Goal: Transaction & Acquisition: Purchase product/service

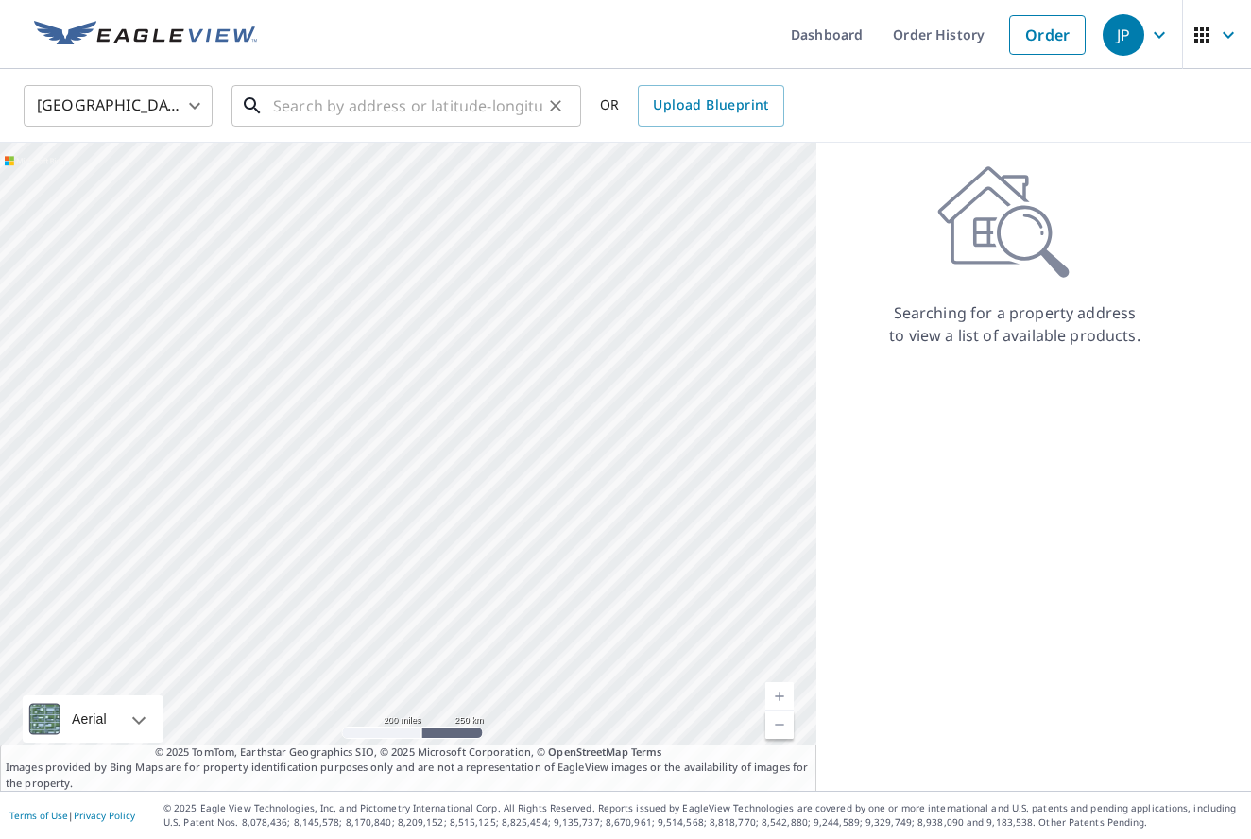
click at [327, 107] on input "text" at bounding box center [407, 105] width 269 height 53
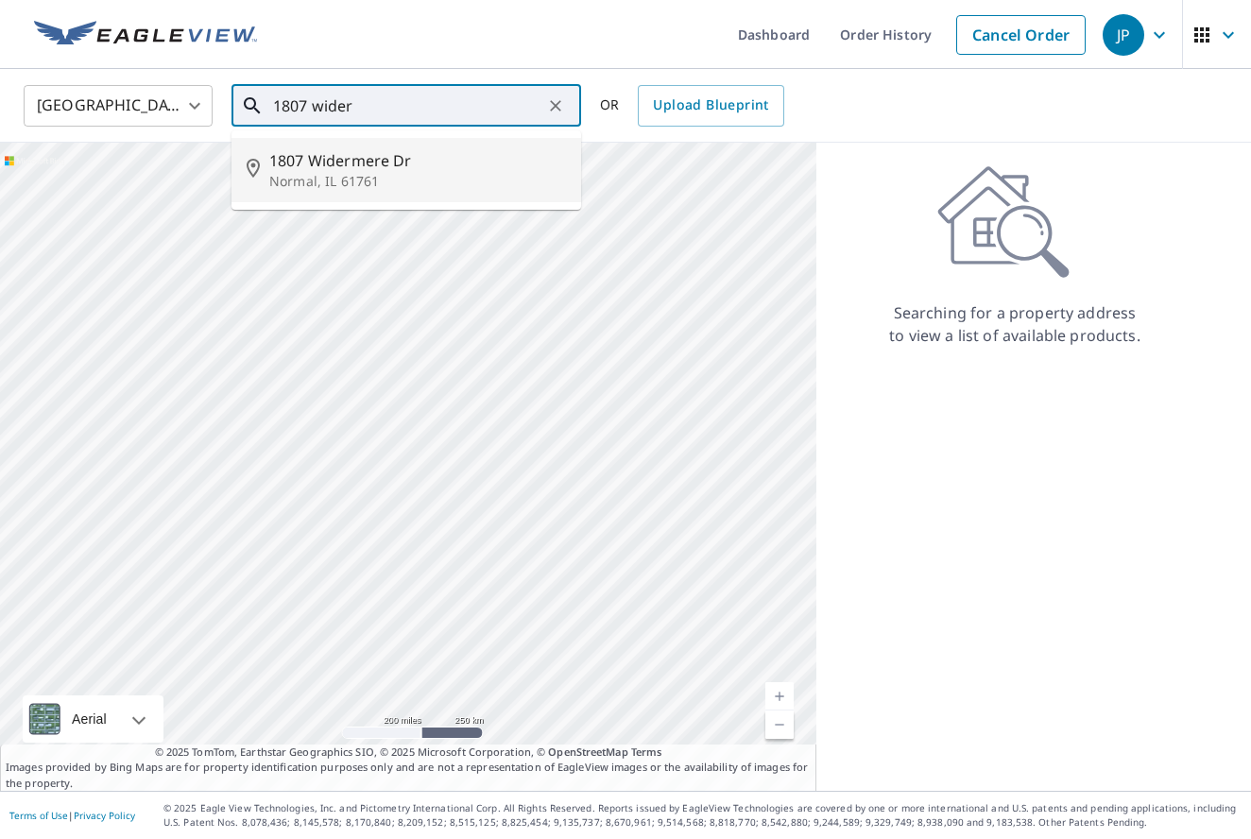
click at [323, 157] on span "1807 Widermere Dr" at bounding box center [417, 160] width 297 height 23
type input "1807 Widermere Dr [PERSON_NAME], IL 61761"
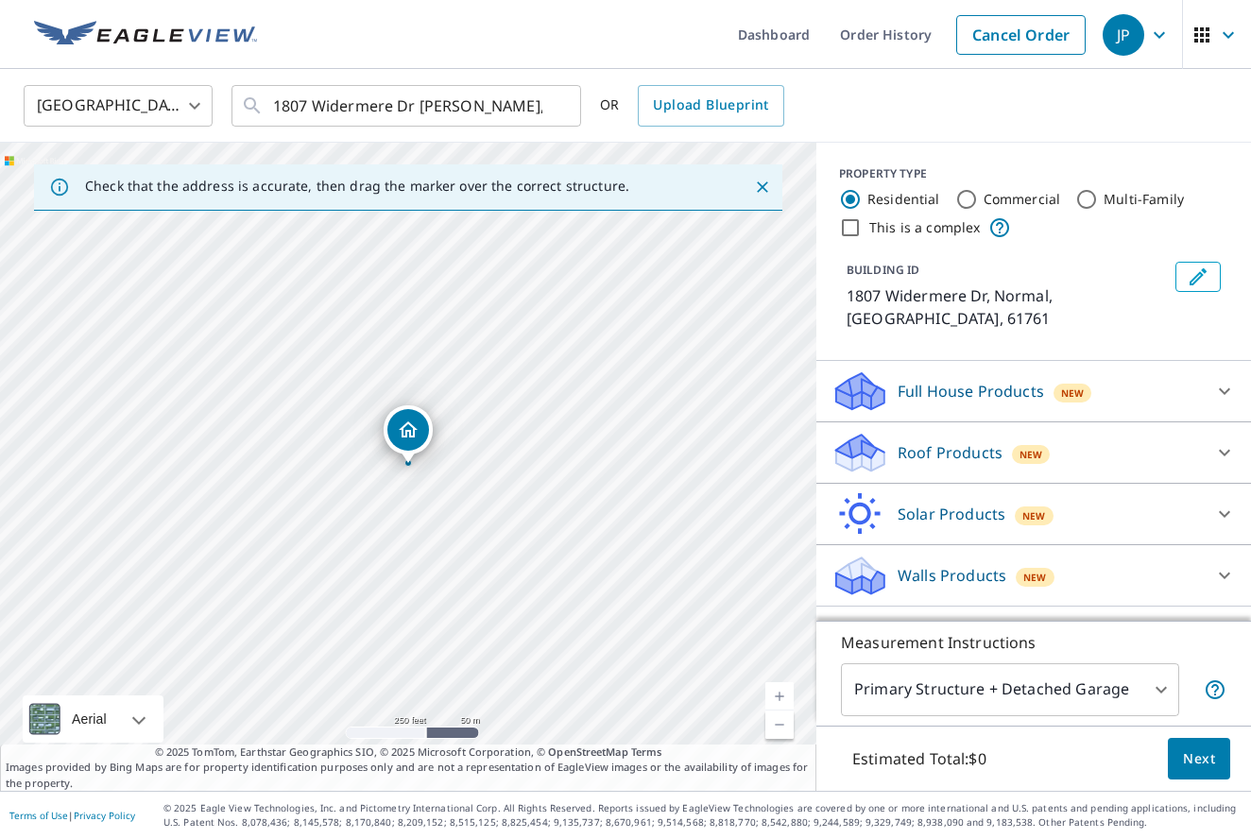
click at [782, 693] on link "Current Level 17, Zoom In" at bounding box center [779, 696] width 28 height 28
click at [782, 692] on link "Current Level 17, Zoom In" at bounding box center [779, 696] width 28 height 28
click at [780, 690] on link "Current Level 18, Zoom In" at bounding box center [779, 696] width 28 height 28
click at [778, 689] on link "Current Level 18.955800196089466, Zoom In Disabled" at bounding box center [779, 696] width 28 height 28
click at [1223, 441] on icon at bounding box center [1224, 452] width 23 height 23
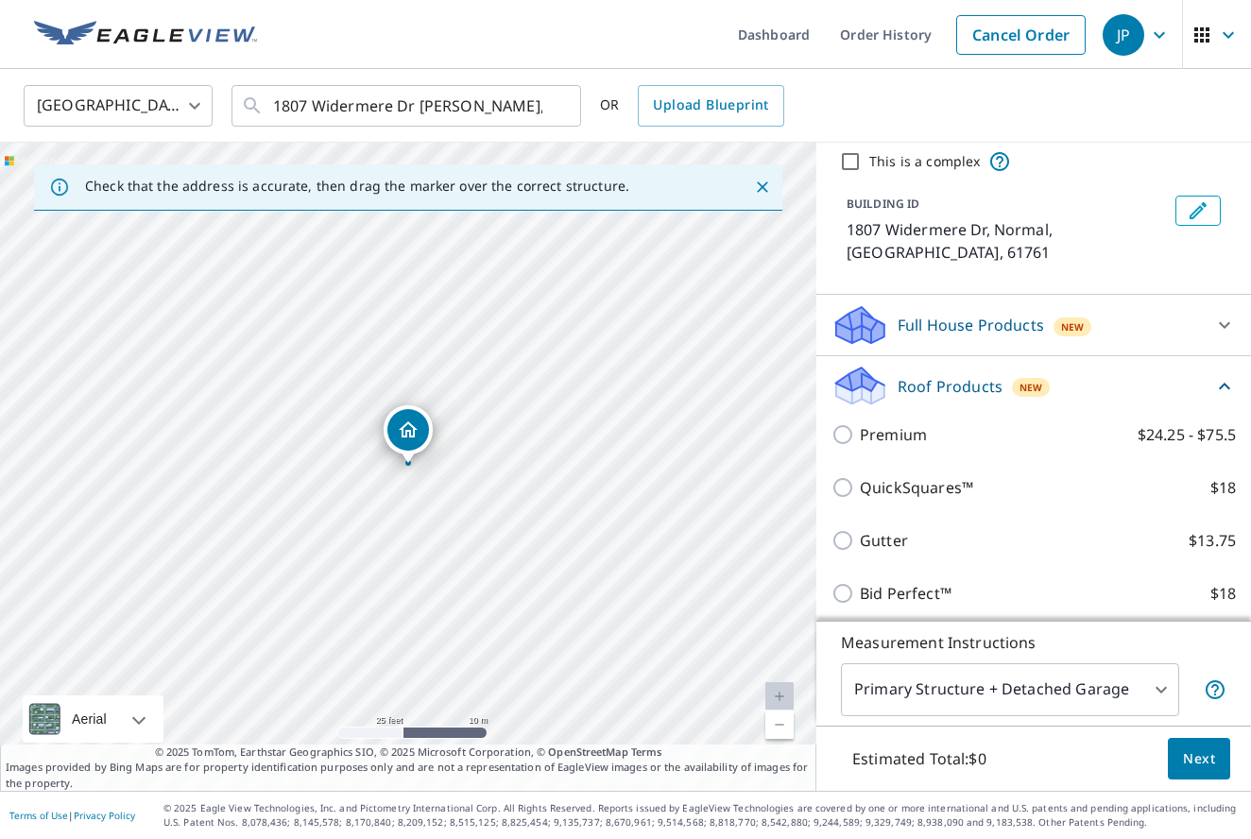
scroll to position [96, 0]
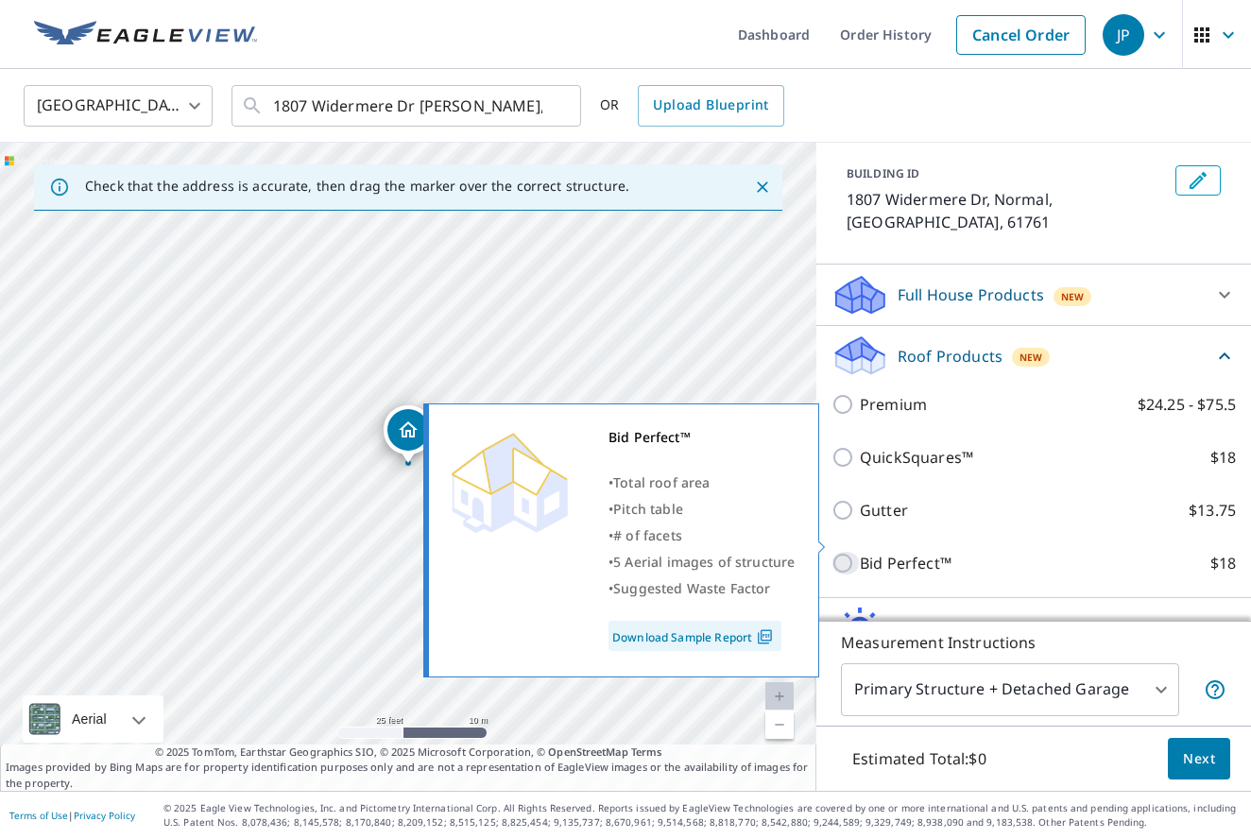
click at [840, 552] on input "Bid Perfect™ $18" at bounding box center [845, 563] width 28 height 23
checkbox input "true"
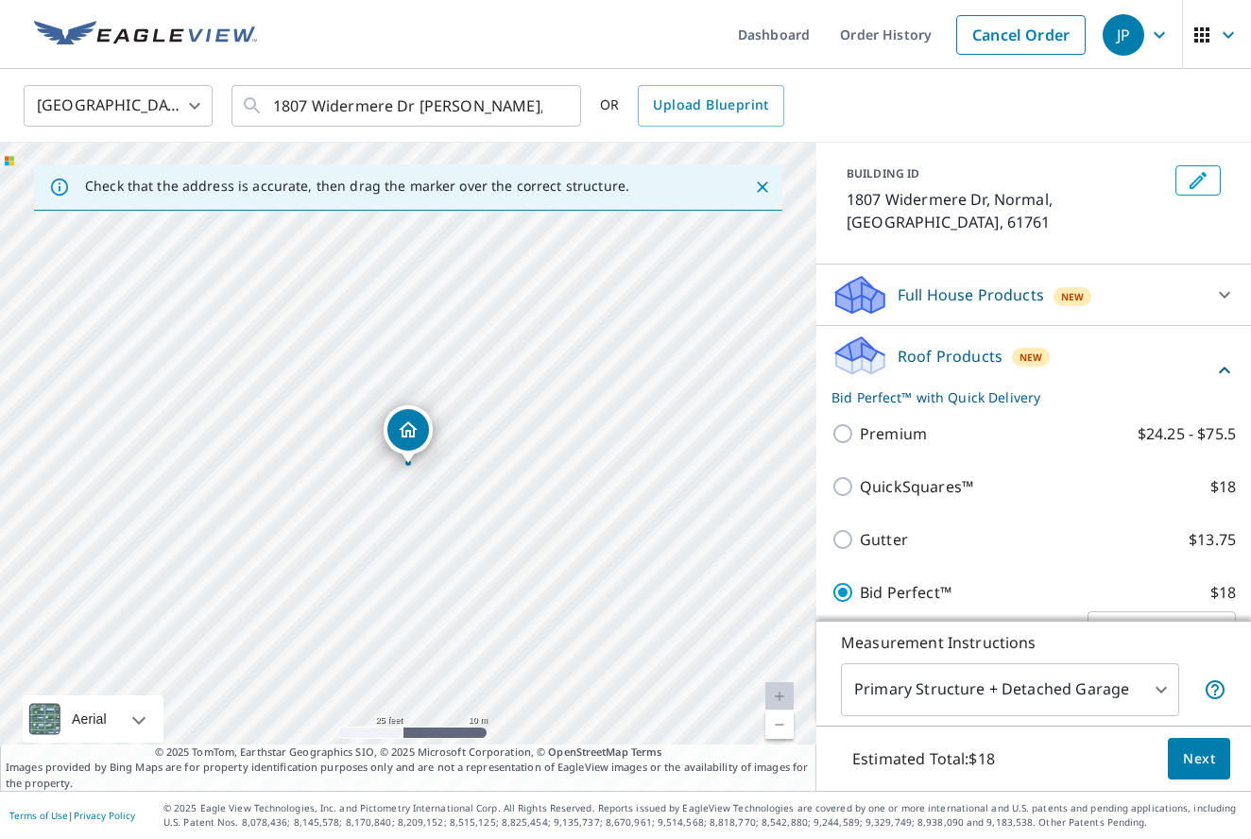
click at [1202, 755] on span "Next" at bounding box center [1199, 759] width 32 height 24
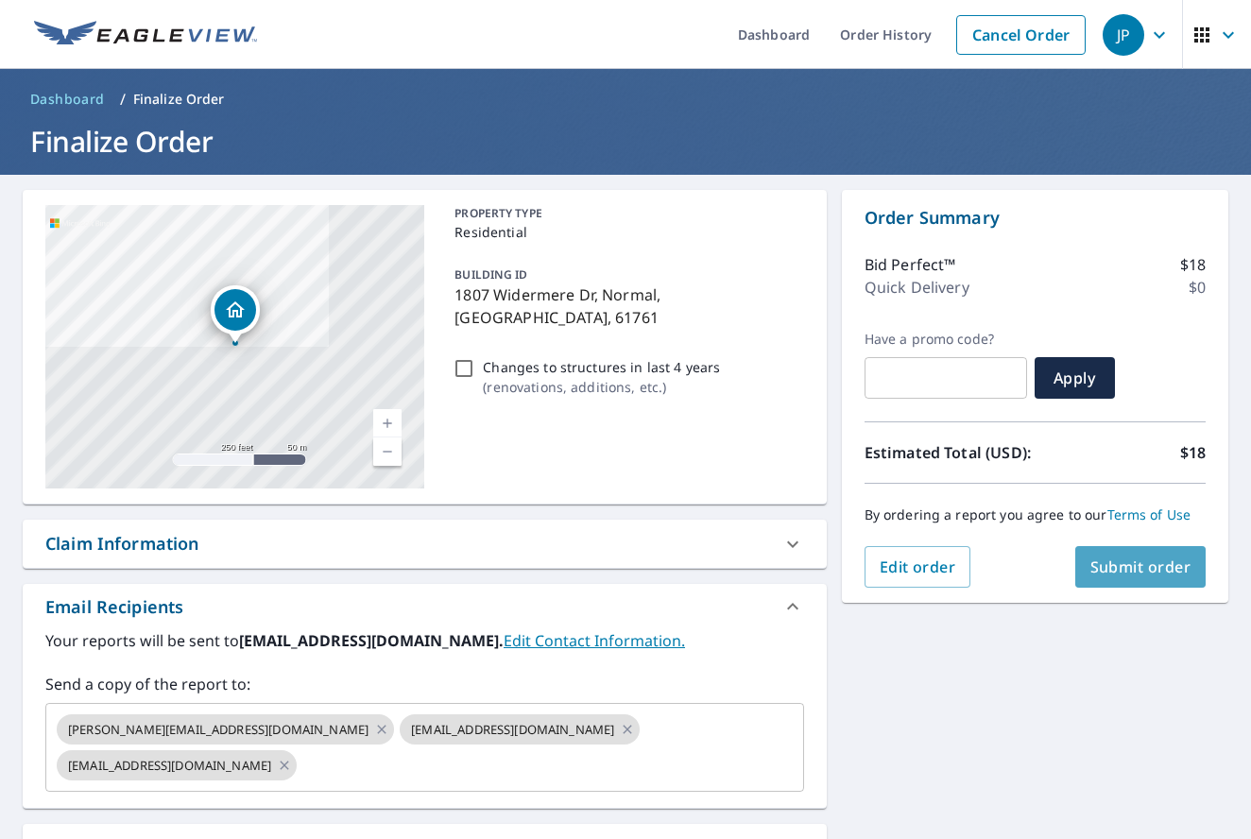
click at [1145, 557] on span "Submit order" at bounding box center [1140, 566] width 101 height 21
